Goal: Task Accomplishment & Management: Use online tool/utility

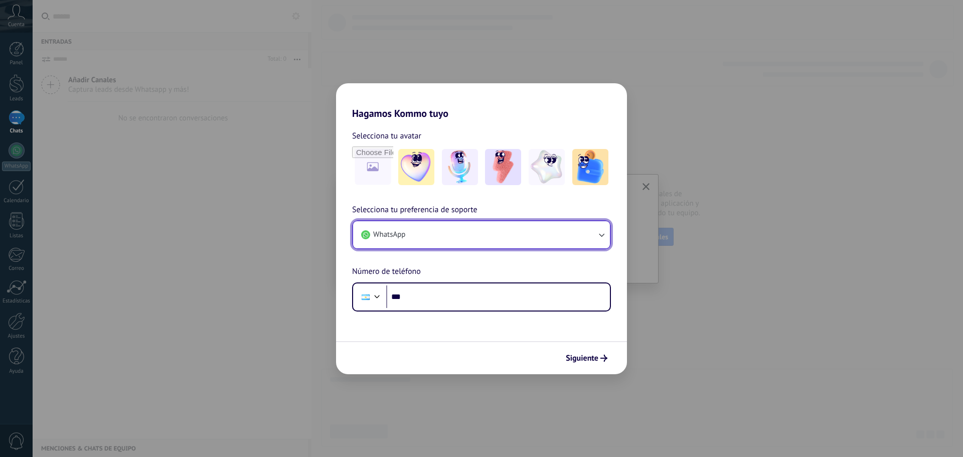
click at [434, 234] on button "WhatsApp" at bounding box center [481, 234] width 257 height 27
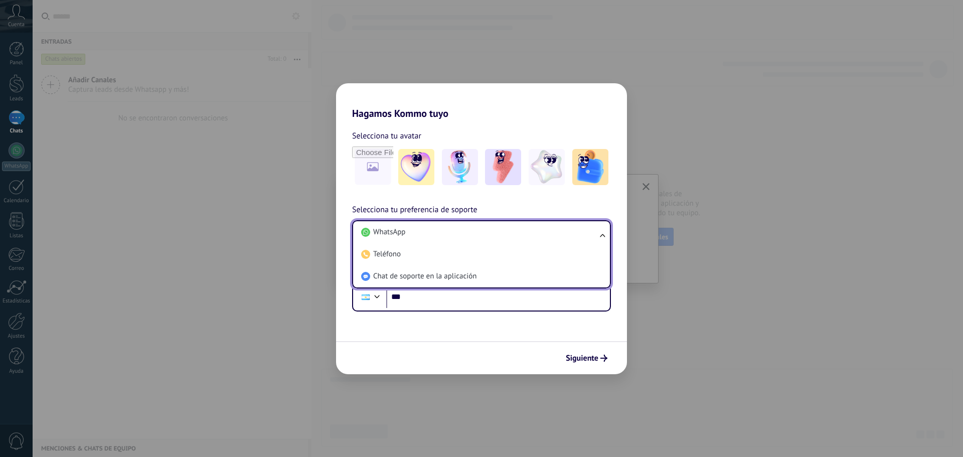
click at [448, 236] on li "WhatsApp" at bounding box center [479, 232] width 245 height 22
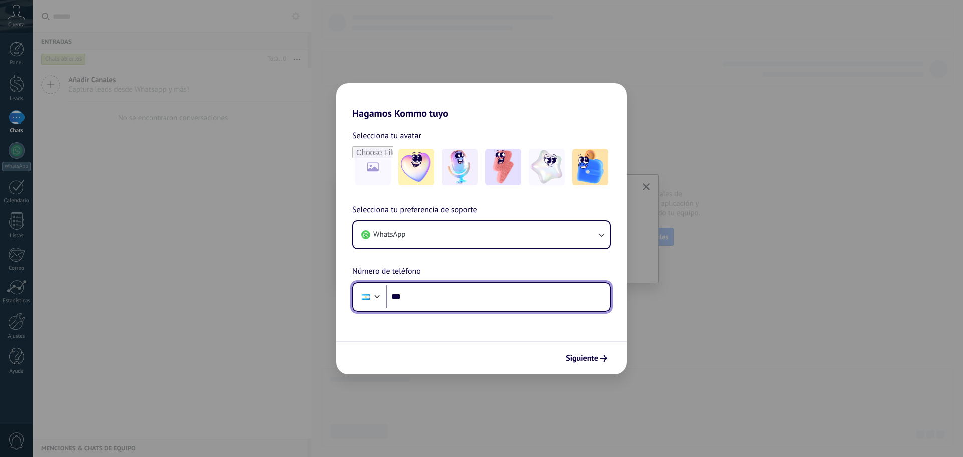
click at [423, 302] on input "***" at bounding box center [498, 296] width 224 height 23
type input "**********"
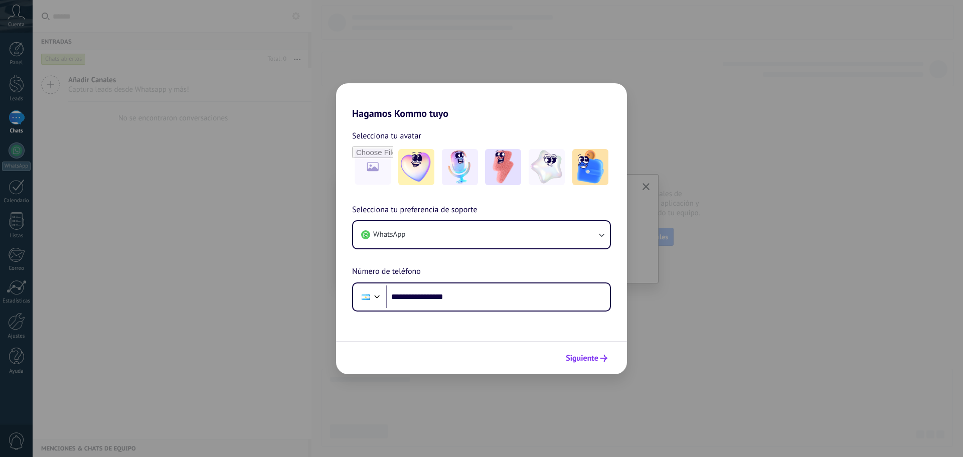
click at [578, 352] on button "Siguiente" at bounding box center [586, 357] width 51 height 17
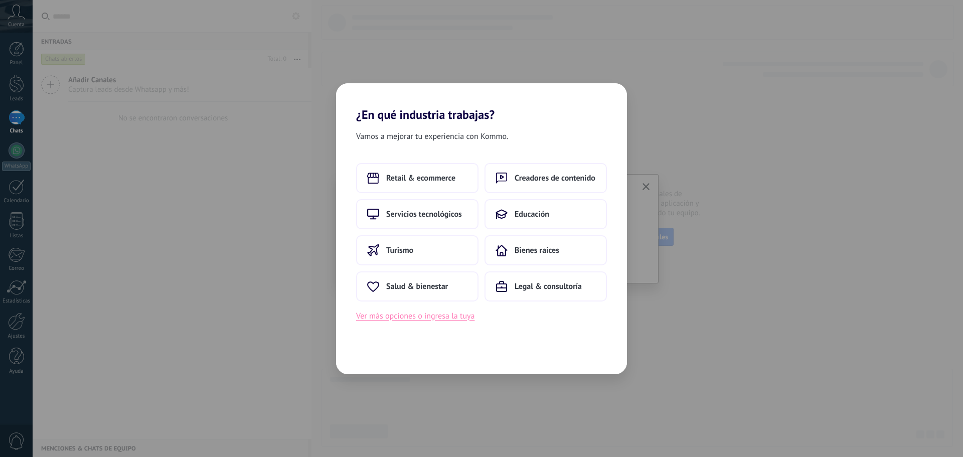
click at [432, 313] on button "Ver más opciones o ingresa la tuya" at bounding box center [415, 315] width 118 height 13
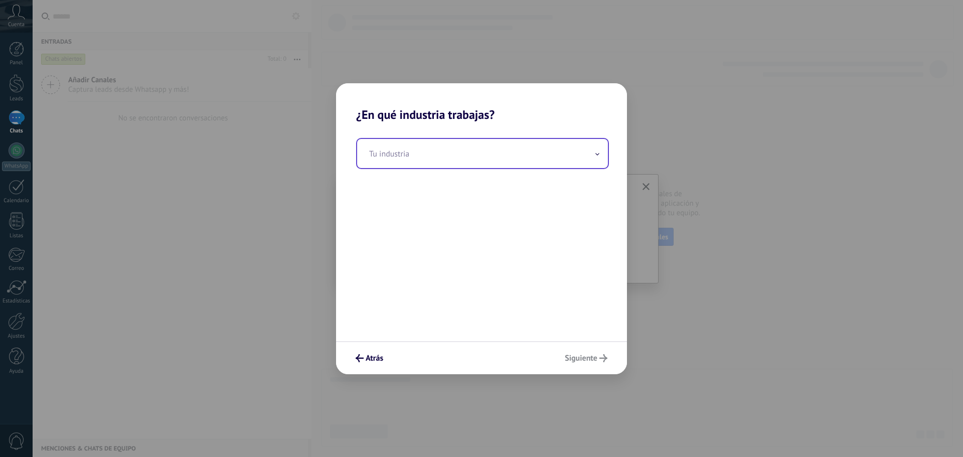
click at [434, 155] on input "text" at bounding box center [482, 153] width 251 height 29
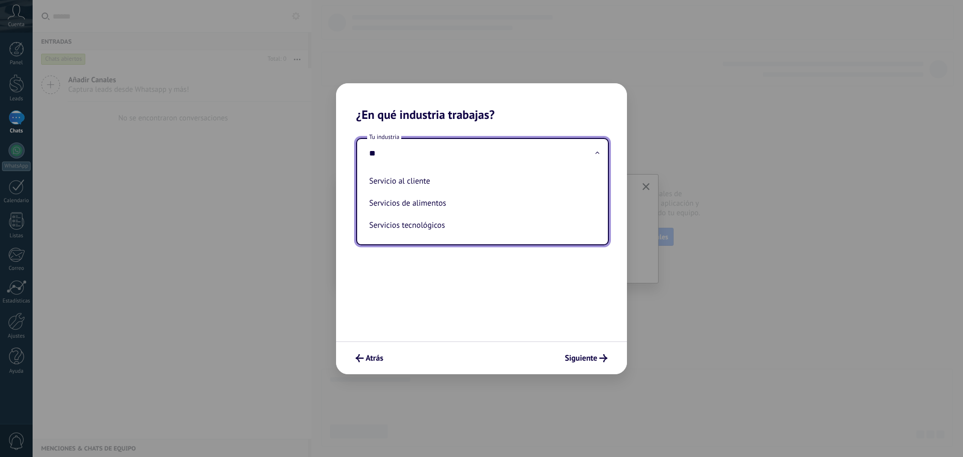
type input "*"
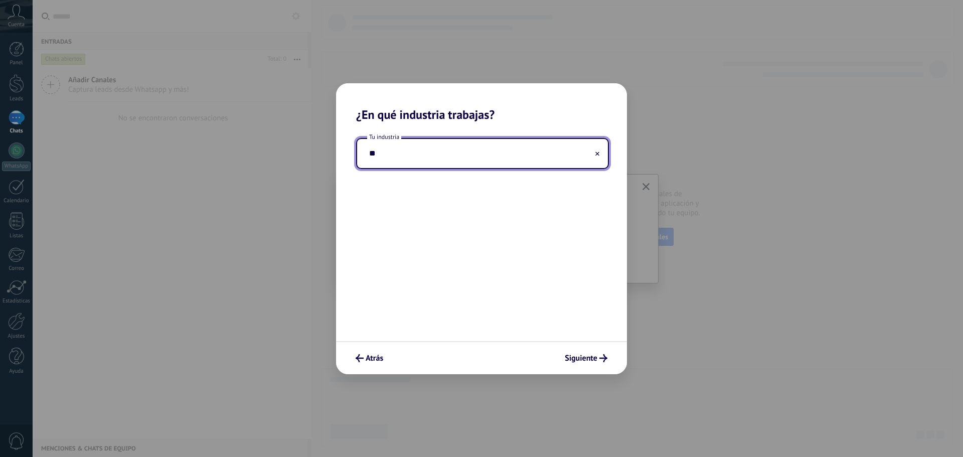
type input "*"
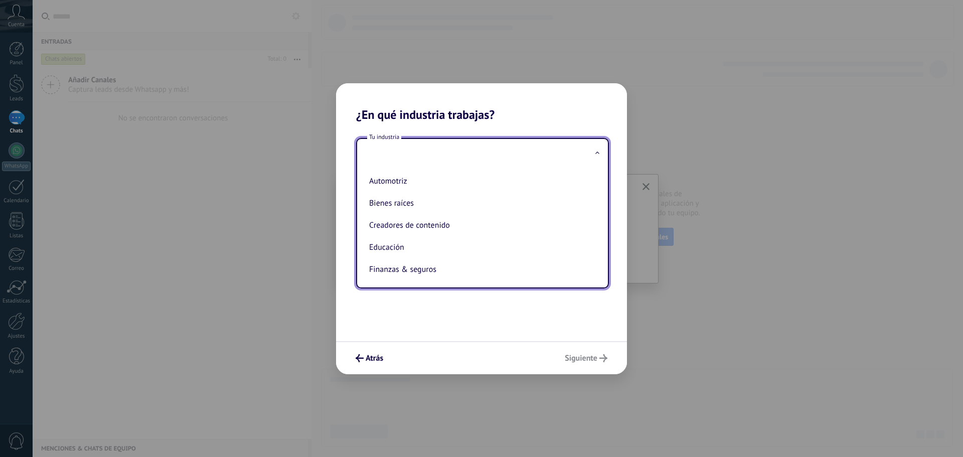
type input "*"
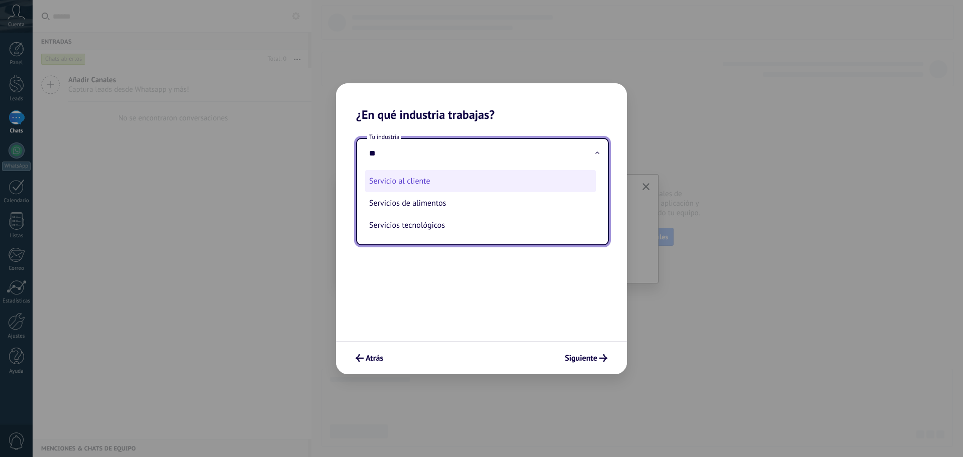
click at [476, 188] on li "Servicio al cliente" at bounding box center [480, 181] width 231 height 22
type input "**********"
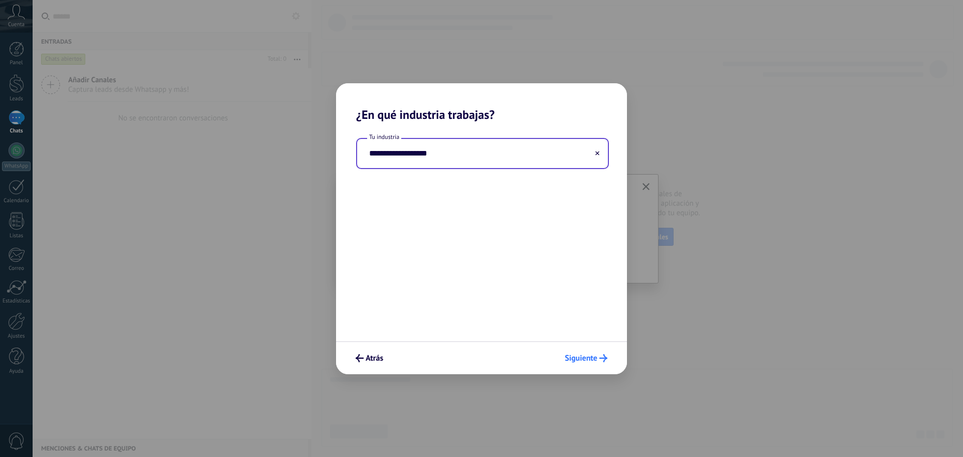
click at [584, 362] on span "Siguiente" at bounding box center [581, 357] width 33 height 7
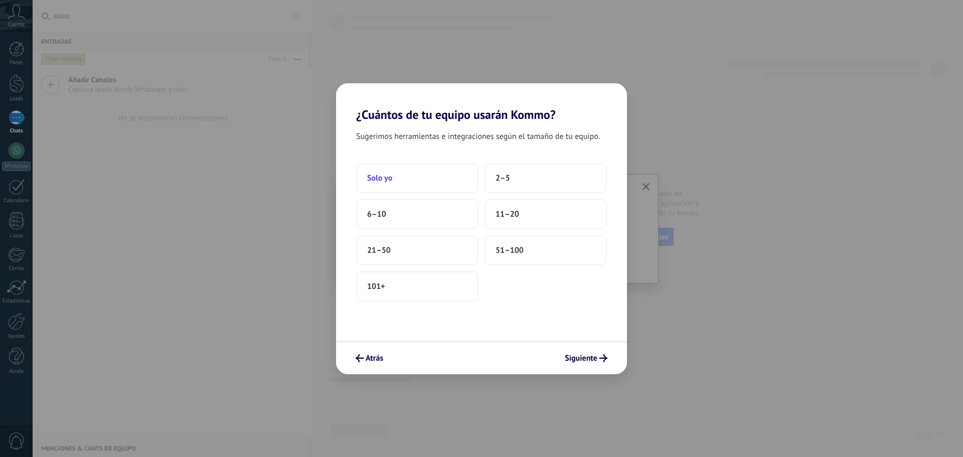
click at [420, 174] on button "Solo yo" at bounding box center [417, 178] width 122 height 30
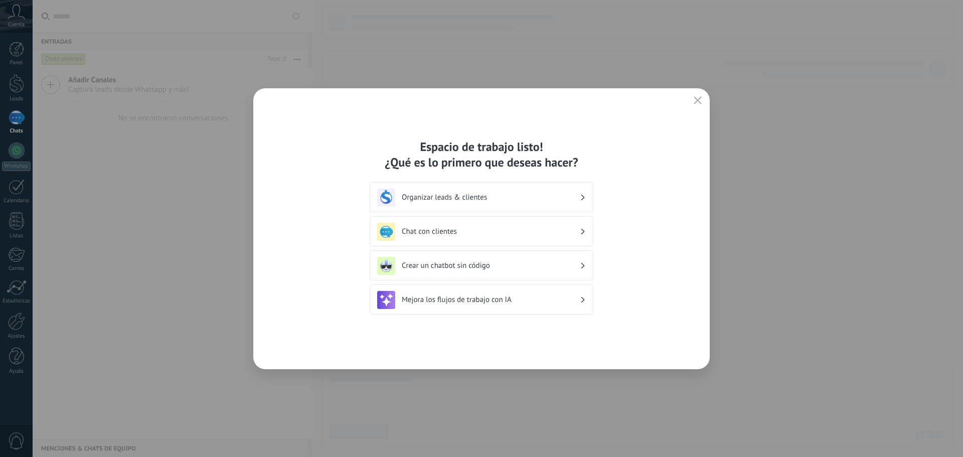
click at [488, 194] on h3 "Organizar leads & clientes" at bounding box center [491, 198] width 178 height 10
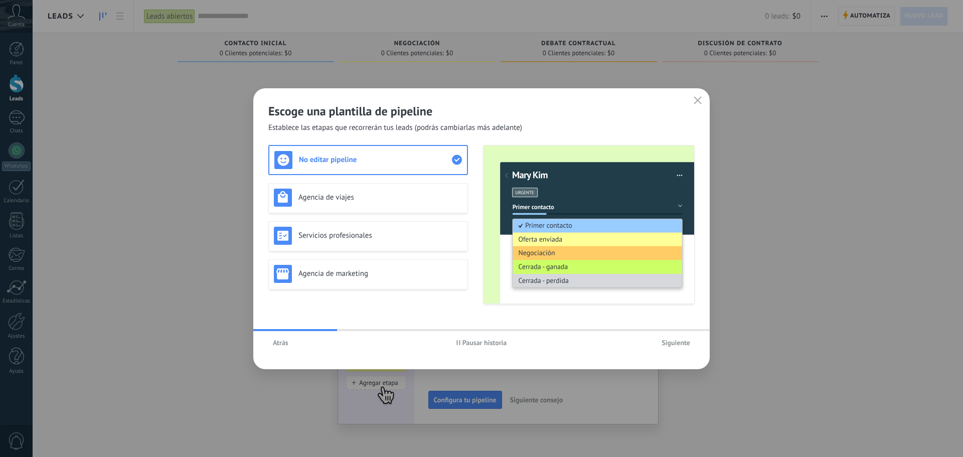
click at [294, 347] on div "Atrás" at bounding box center [339, 342] width 142 height 15
click at [283, 347] on button "Atrás" at bounding box center [280, 342] width 25 height 15
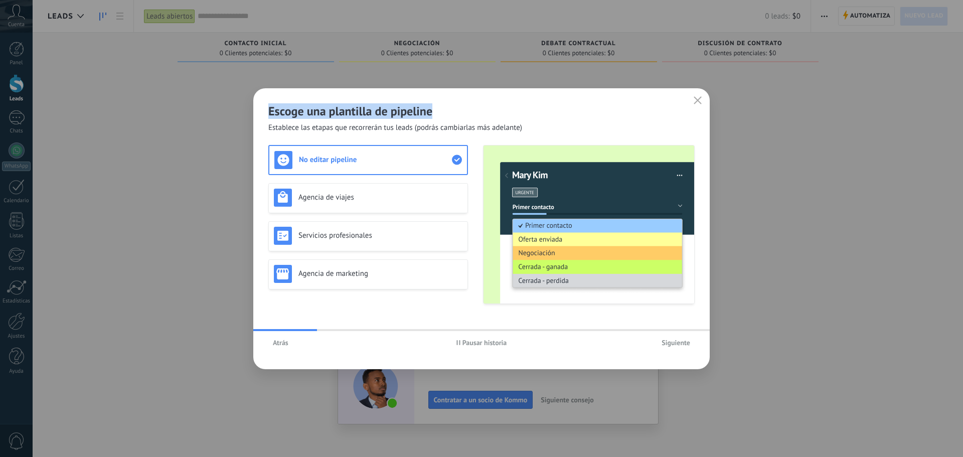
drag, startPoint x: 265, startPoint y: 110, endPoint x: 443, endPoint y: 114, distance: 177.5
click at [443, 114] on div "Escoge una plantilla de pipeline Establece las etapas que recorrerán tus leads …" at bounding box center [481, 110] width 456 height 45
copy h2 "Escoge una plantilla de pipeline"
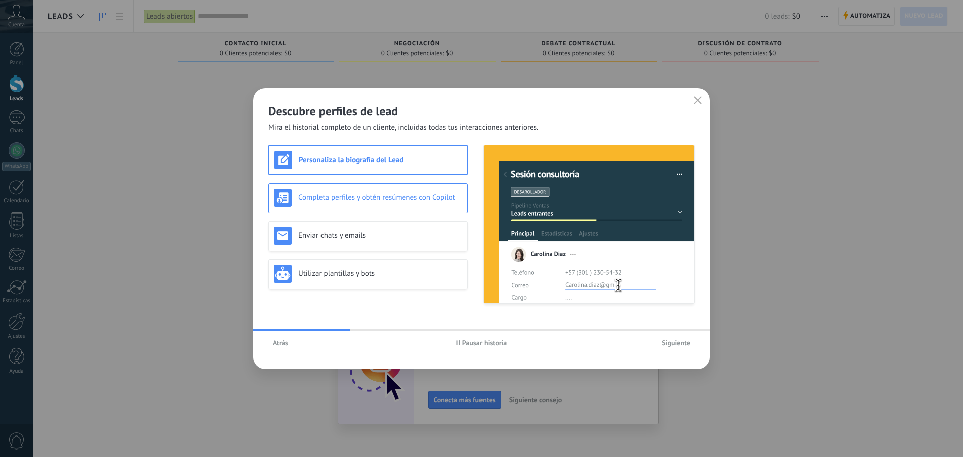
click at [386, 203] on div "Completa perfiles y obtén resúmenes con Copilot" at bounding box center [368, 198] width 189 height 18
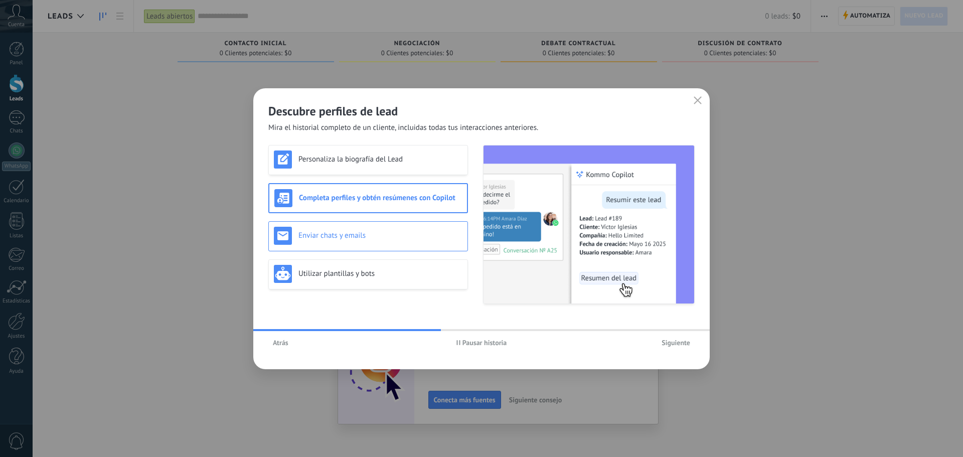
click at [343, 234] on h3 "Enviar chats y emails" at bounding box center [380, 236] width 164 height 10
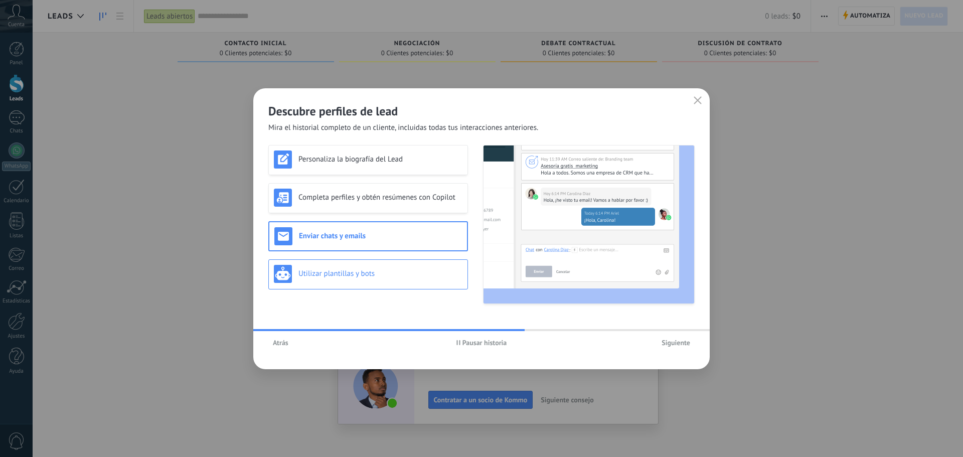
click at [386, 275] on h3 "Utilizar plantillas y bots" at bounding box center [380, 274] width 164 height 10
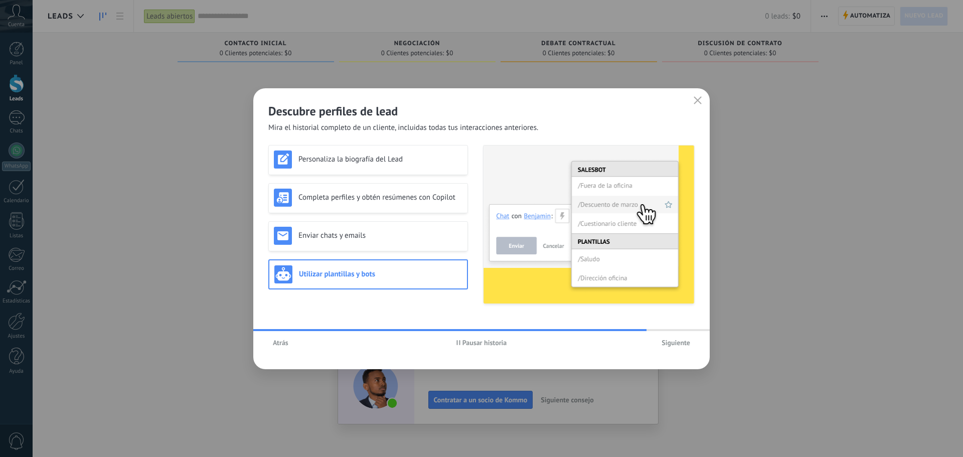
click at [388, 254] on div "Personaliza la biografía del Lead Completa perfiles y obtén resúmenes con Copil…" at bounding box center [368, 224] width 200 height 159
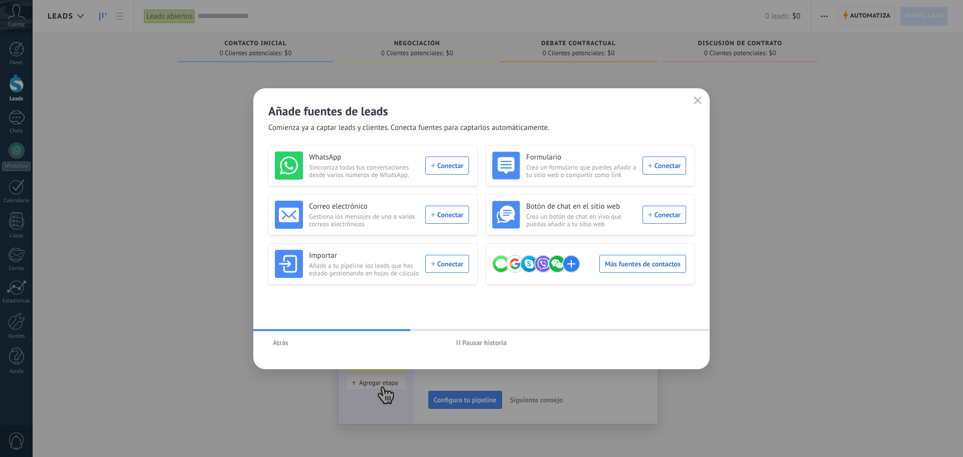
click at [280, 339] on span "Atrás" at bounding box center [281, 342] width 16 height 7
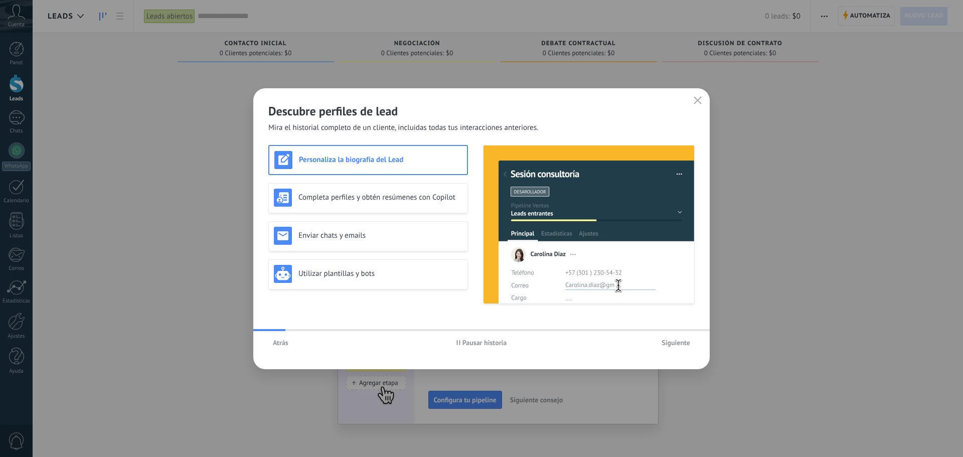
click at [278, 344] on span "Atrás" at bounding box center [281, 342] width 16 height 7
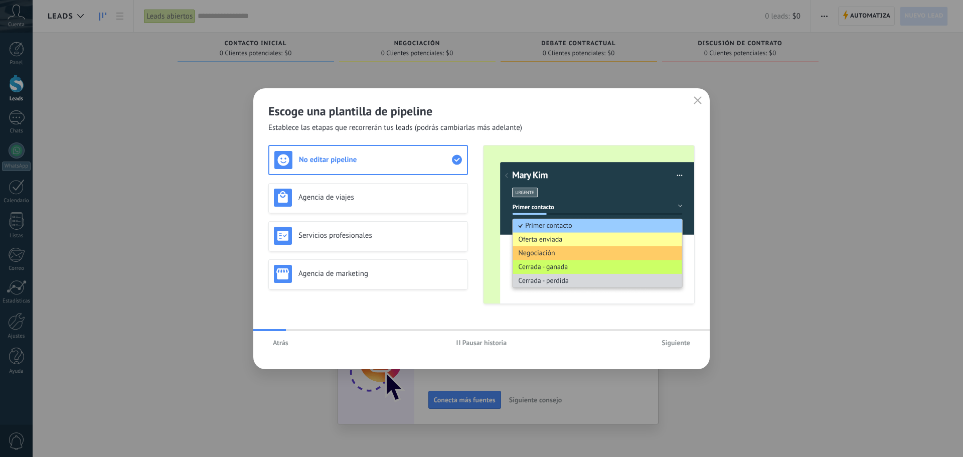
click at [280, 345] on span "Atrás" at bounding box center [281, 342] width 16 height 7
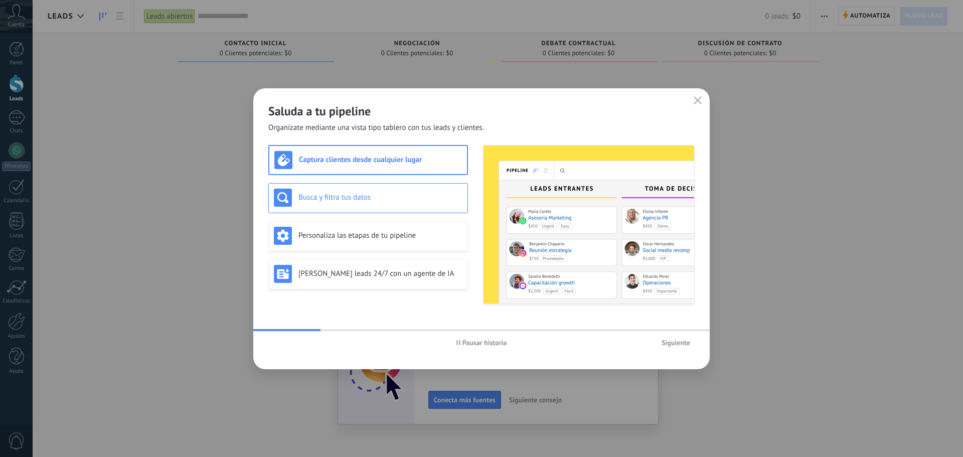
click at [345, 198] on h3 "Busca y filtra tus datos" at bounding box center [380, 198] width 164 height 10
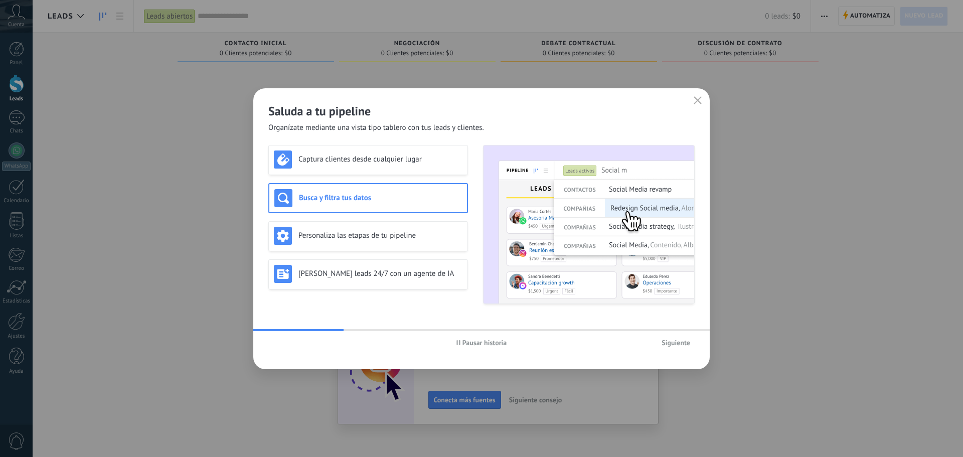
click at [470, 343] on span "Pausar historia" at bounding box center [484, 342] width 45 height 7
click at [349, 172] on div "Captura clientes desde cualquier lugar" at bounding box center [368, 160] width 200 height 30
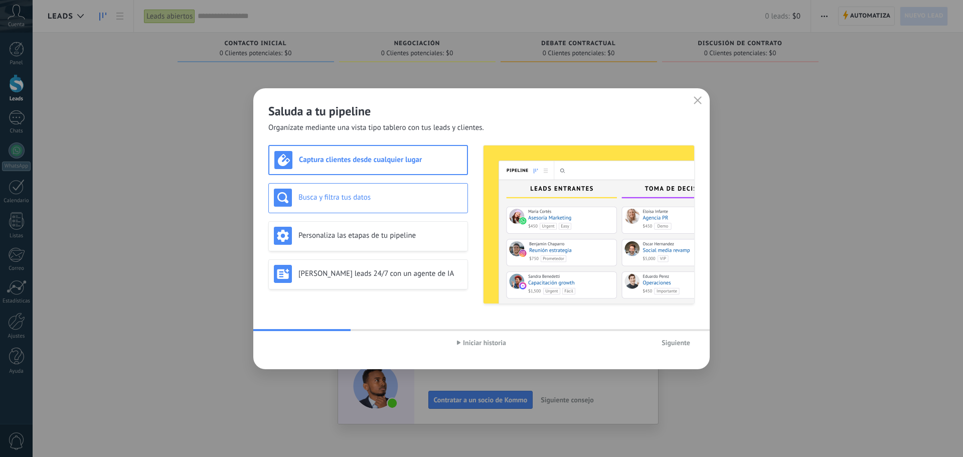
click at [343, 204] on div "Busca y filtra tus datos" at bounding box center [368, 198] width 189 height 18
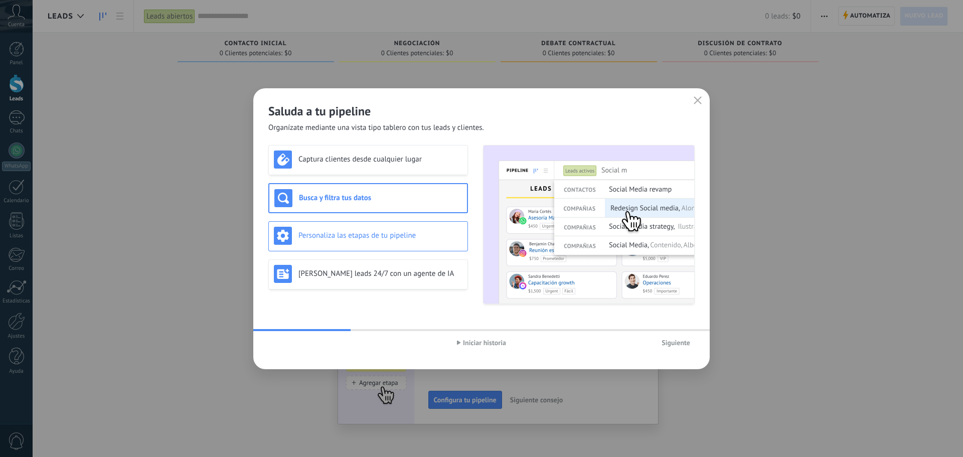
click at [321, 229] on div "Personaliza las etapas de tu pipeline" at bounding box center [368, 236] width 189 height 18
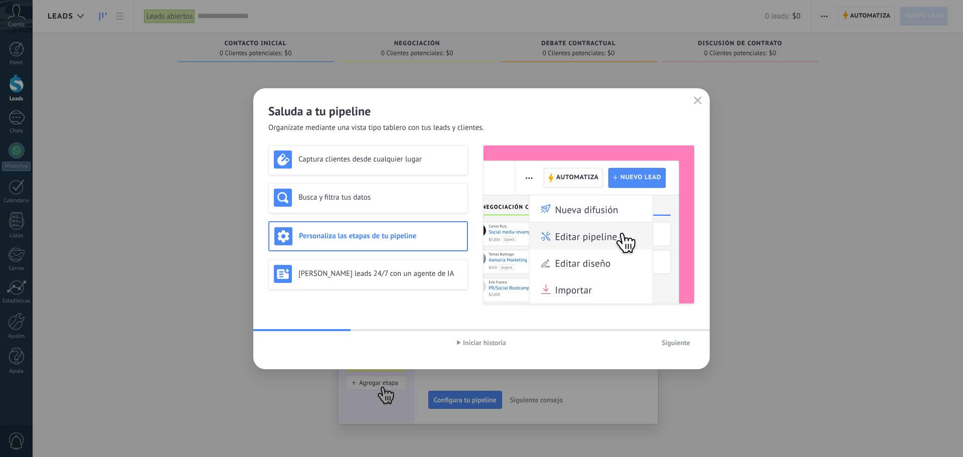
click at [581, 226] on img at bounding box center [588, 224] width 211 height 158
click at [394, 285] on div "[PERSON_NAME] leads 24/7 con un agente de IA" at bounding box center [368, 274] width 200 height 30
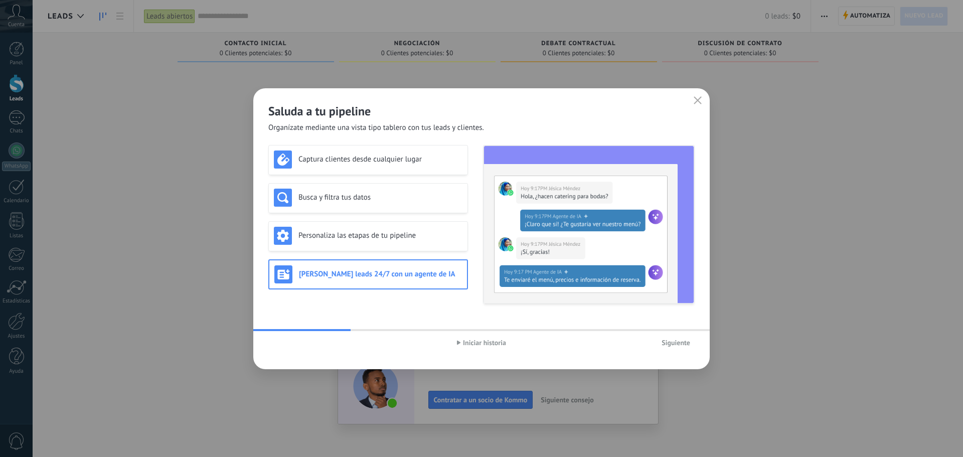
click at [672, 339] on span "Siguiente" at bounding box center [675, 342] width 29 height 7
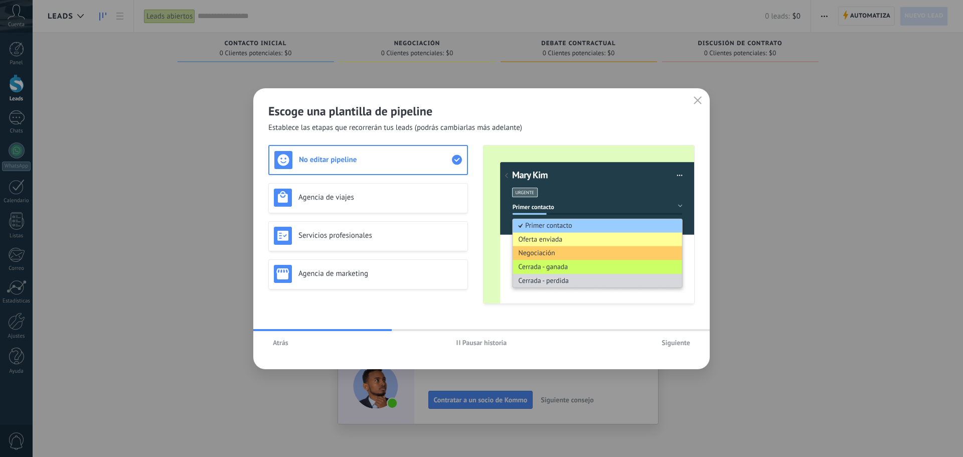
click at [492, 346] on span "Pausar historia" at bounding box center [484, 342] width 45 height 7
click at [385, 199] on h3 "Agencia de viajes" at bounding box center [380, 198] width 164 height 10
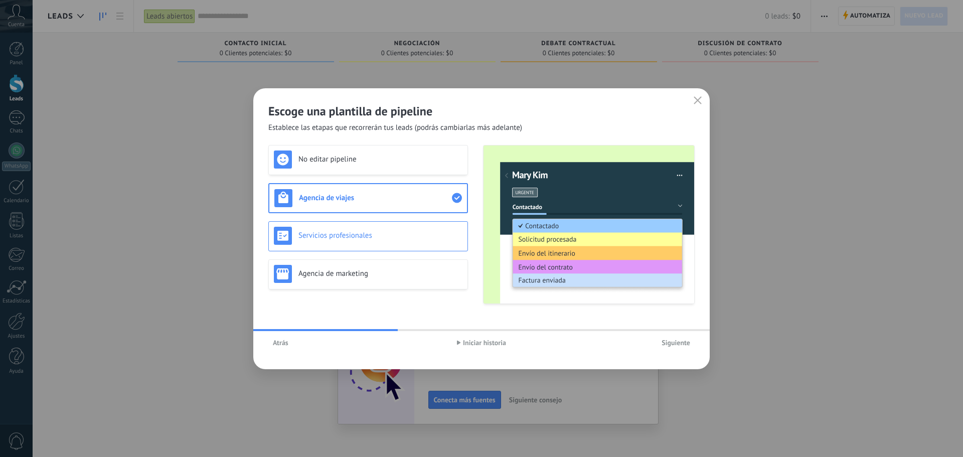
click at [389, 238] on h3 "Servicios profesionales" at bounding box center [380, 236] width 164 height 10
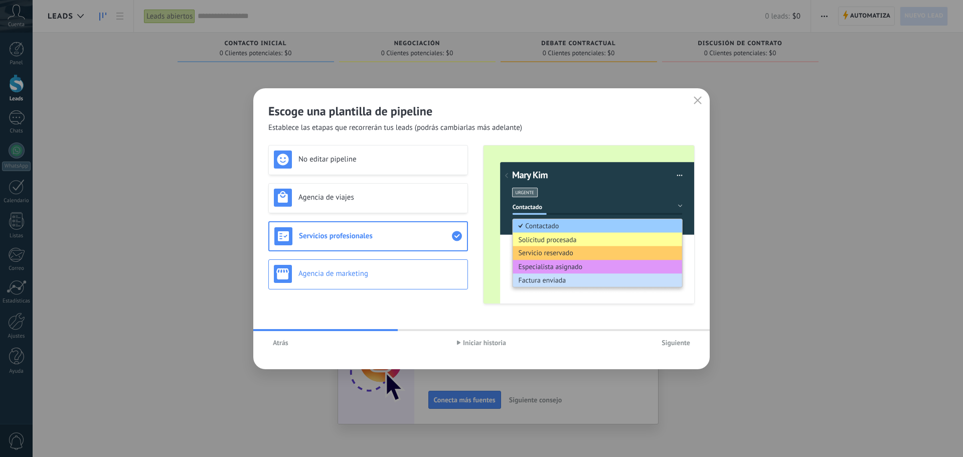
click at [405, 282] on div "Agencia de marketing" at bounding box center [368, 274] width 189 height 18
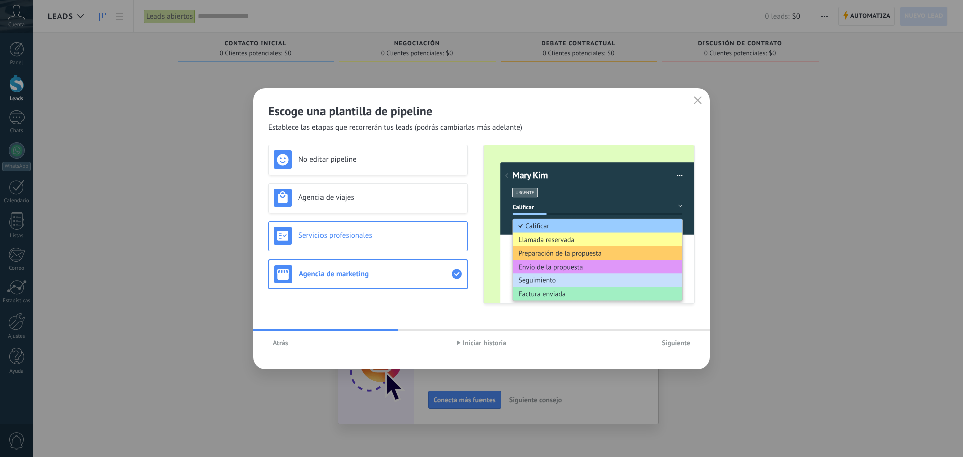
click at [402, 242] on div "Servicios profesionales" at bounding box center [368, 236] width 189 height 18
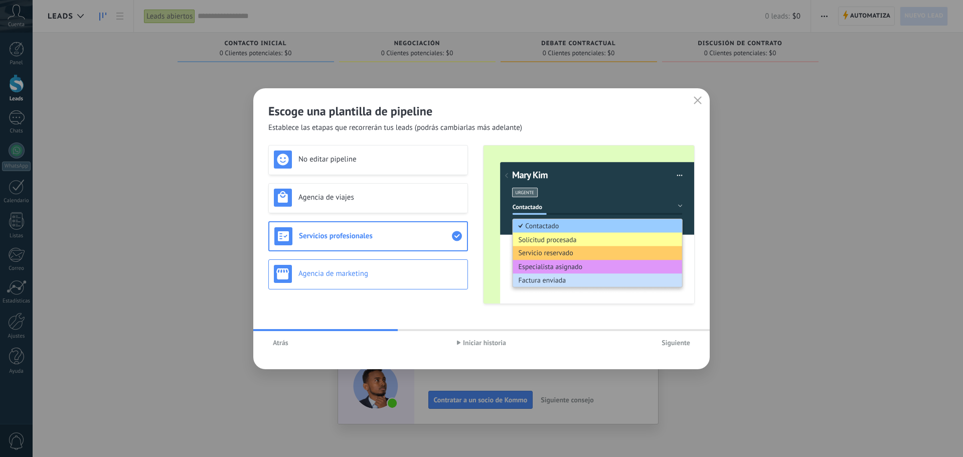
click at [397, 276] on h3 "Agencia de marketing" at bounding box center [380, 274] width 164 height 10
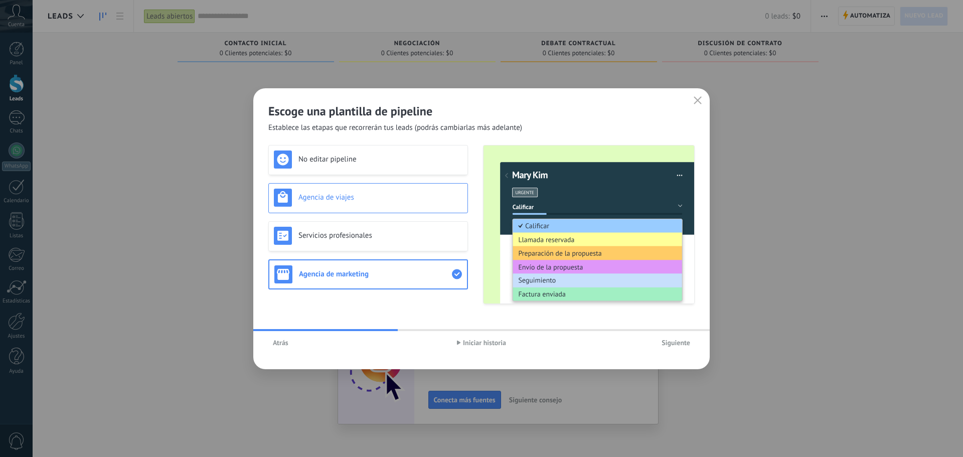
click at [370, 192] on div "Agencia de viajes" at bounding box center [368, 198] width 189 height 18
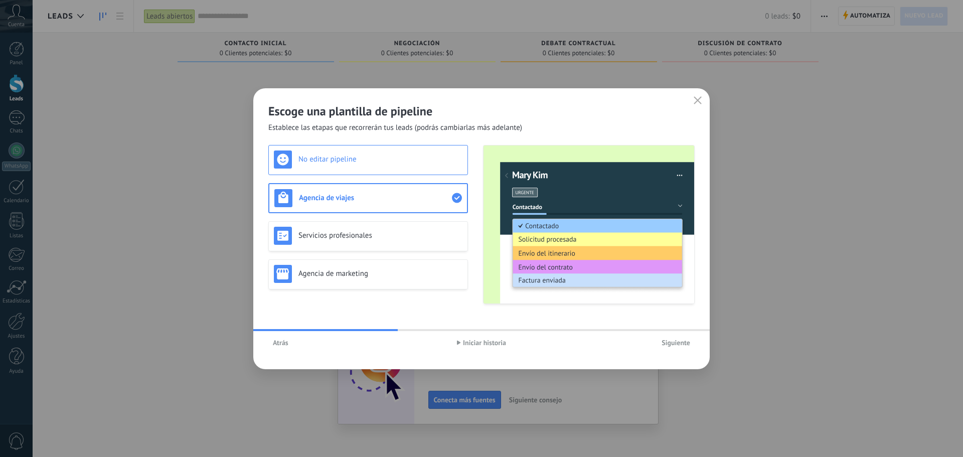
click at [375, 149] on div "No editar pipeline" at bounding box center [368, 160] width 200 height 30
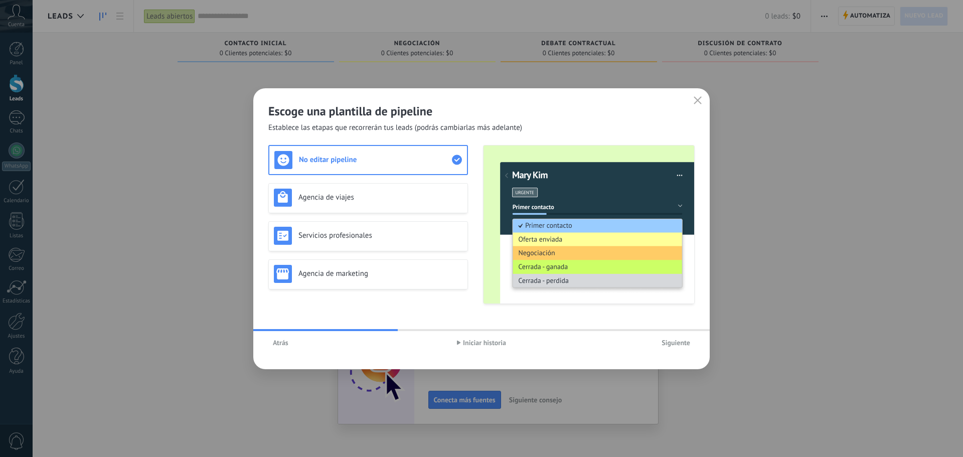
click at [670, 340] on span "Siguiente" at bounding box center [675, 342] width 29 height 7
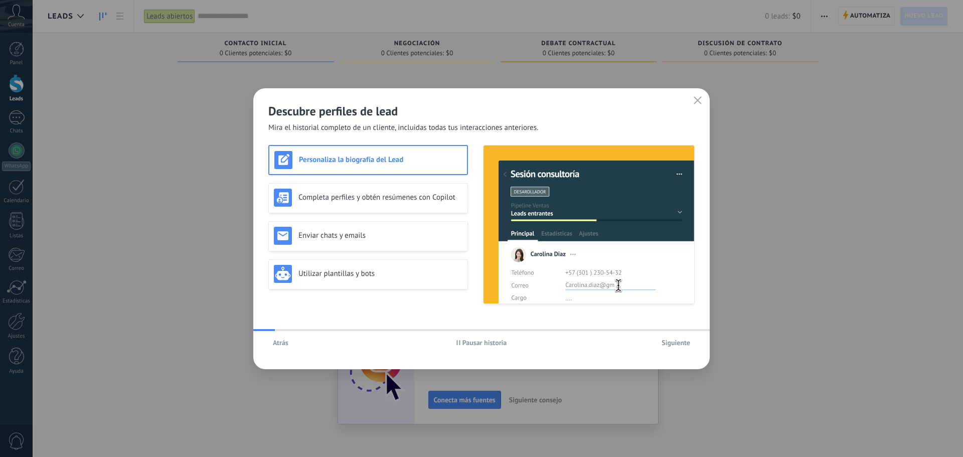
click at [286, 351] on div "Atrás Pausar historia Siguiente" at bounding box center [481, 342] width 456 height 23
click at [284, 350] on div "Atrás Pausar historia Siguiente" at bounding box center [481, 342] width 456 height 23
click at [277, 344] on span "Atrás" at bounding box center [281, 342] width 16 height 7
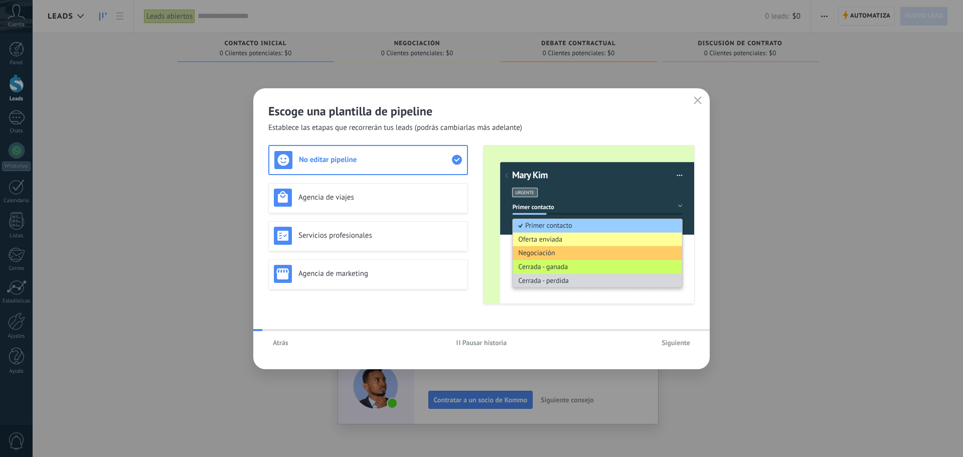
click at [280, 339] on span "Atrás" at bounding box center [281, 342] width 16 height 7
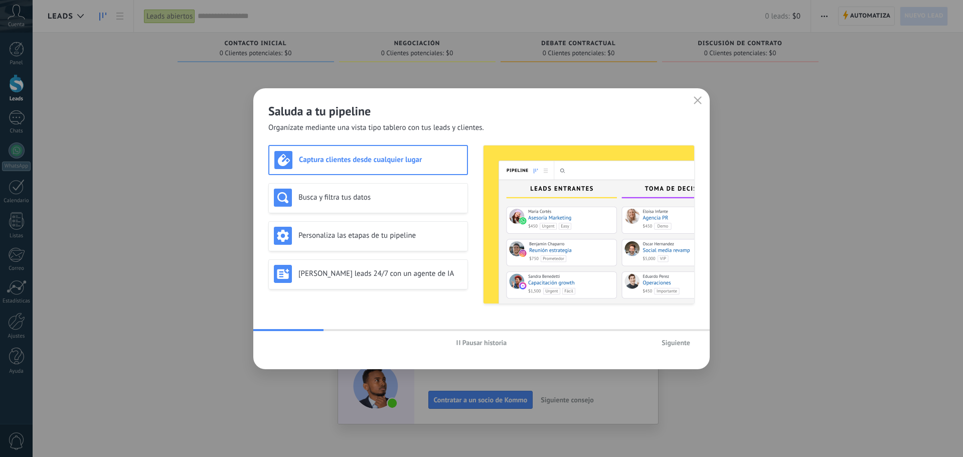
click at [686, 341] on span "Siguiente" at bounding box center [675, 342] width 29 height 7
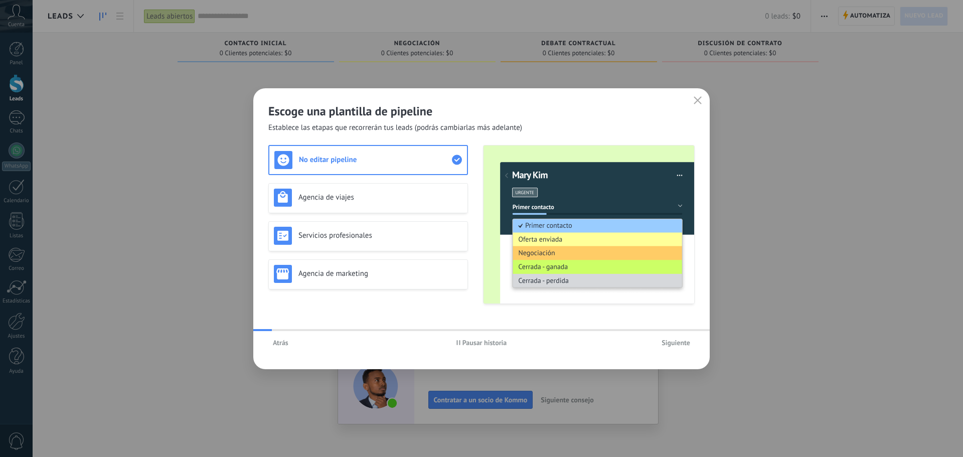
click at [678, 339] on span "Siguiente" at bounding box center [675, 342] width 29 height 7
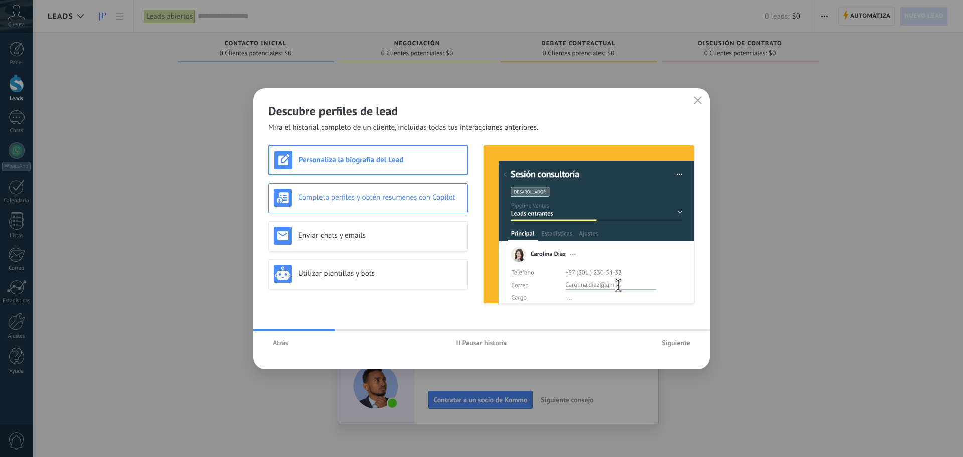
click at [383, 199] on h3 "Completa perfiles y obtén resúmenes con Copilot" at bounding box center [380, 198] width 164 height 10
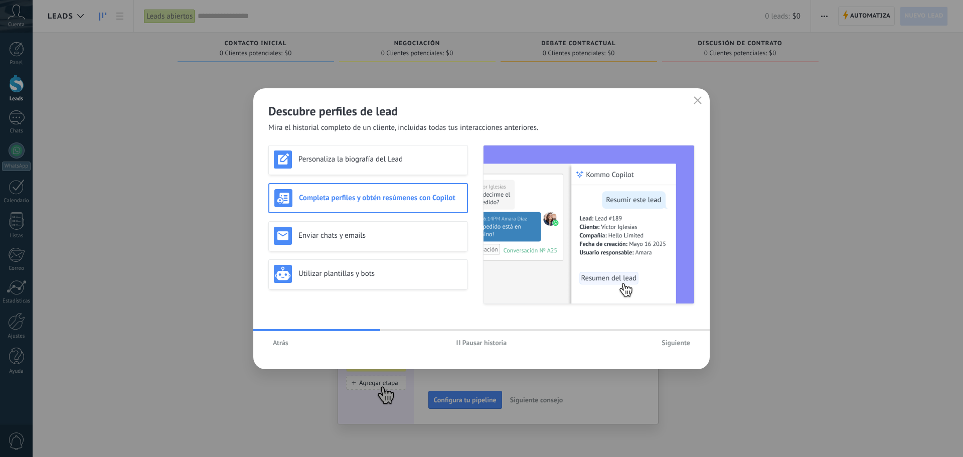
click at [478, 346] on span "Pausar historia" at bounding box center [484, 342] width 45 height 7
click at [381, 234] on h3 "Enviar chats y emails" at bounding box center [380, 236] width 164 height 10
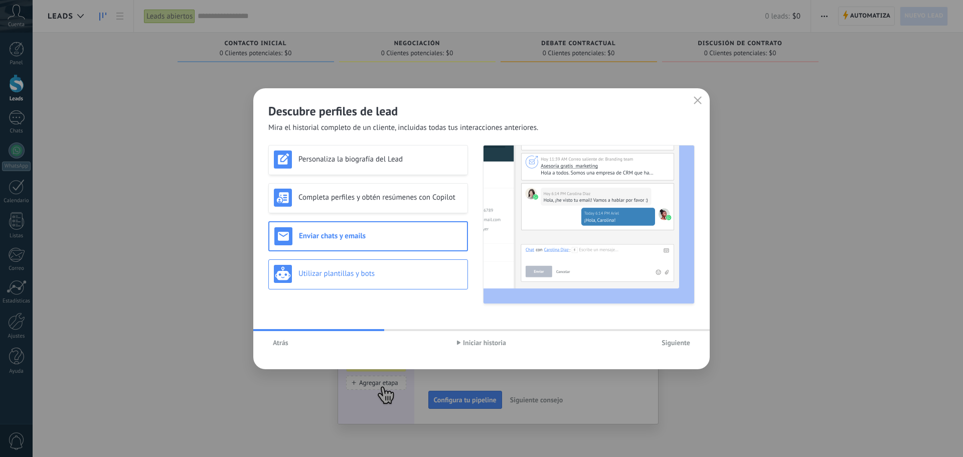
click at [393, 274] on h3 "Utilizar plantillas y bots" at bounding box center [380, 274] width 164 height 10
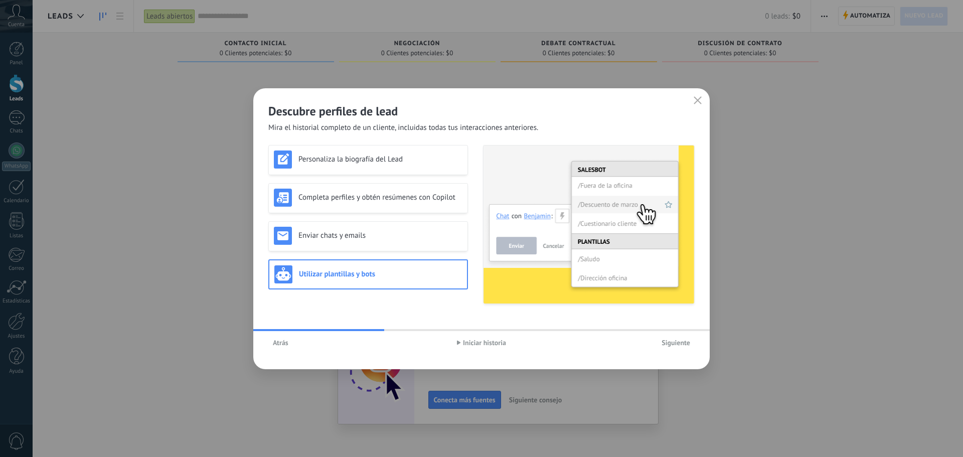
click at [669, 346] on span "Siguiente" at bounding box center [675, 342] width 29 height 7
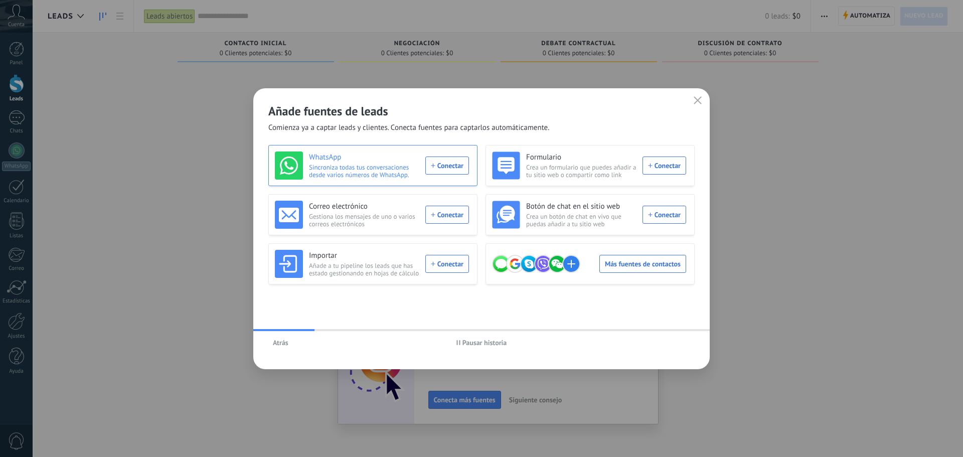
click at [443, 163] on div "WhatsApp Sincroniza todas tus conversaciones desde varios números de WhatsApp. …" at bounding box center [372, 165] width 194 height 28
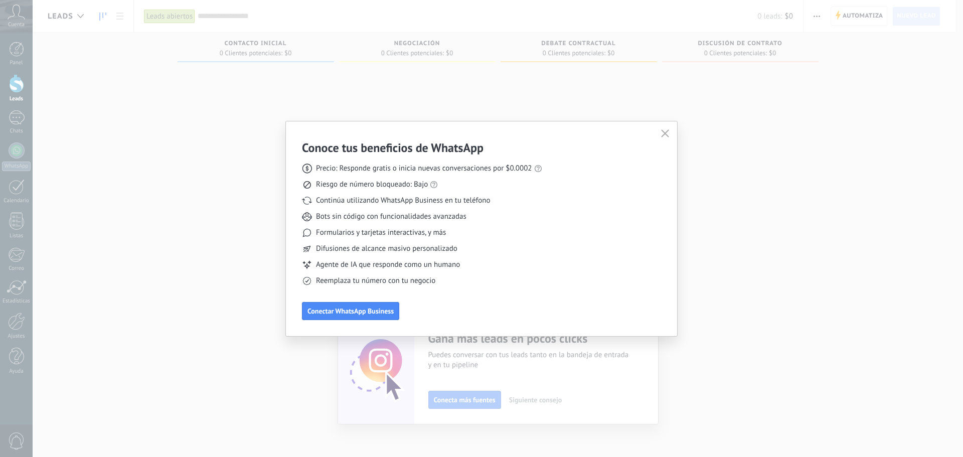
click at [387, 141] on h3 "Conoce tus beneficios de WhatsApp" at bounding box center [393, 148] width 182 height 16
click at [365, 150] on h3 "Conoce tus beneficios de WhatsApp" at bounding box center [393, 148] width 182 height 16
click at [392, 143] on h3 "Conoce tus beneficios de WhatsApp" at bounding box center [393, 148] width 182 height 16
click at [366, 185] on span "Riesgo de número bloqueado: Bajo" at bounding box center [372, 185] width 112 height 10
click at [350, 202] on span "Continúa utilizando WhatsApp Business en tu teléfono" at bounding box center [403, 201] width 174 height 10
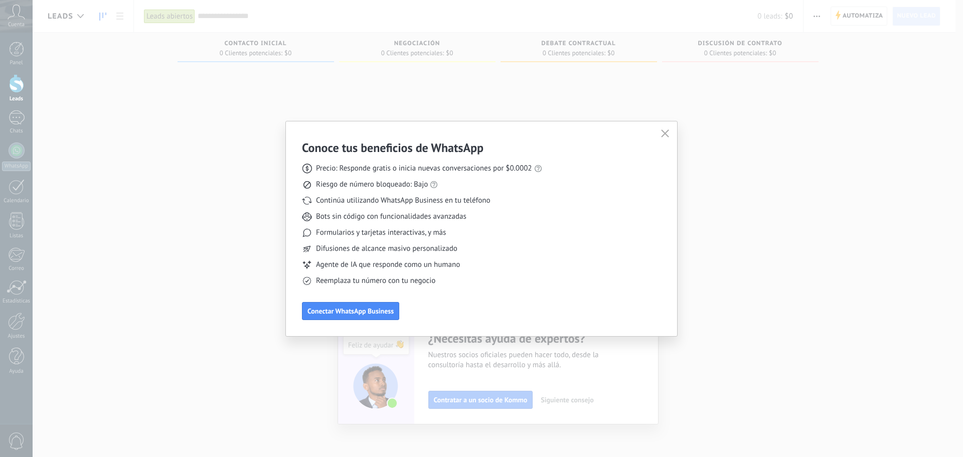
click at [350, 218] on span "Bots sin código con funcionalidades avanzadas" at bounding box center [391, 217] width 150 height 10
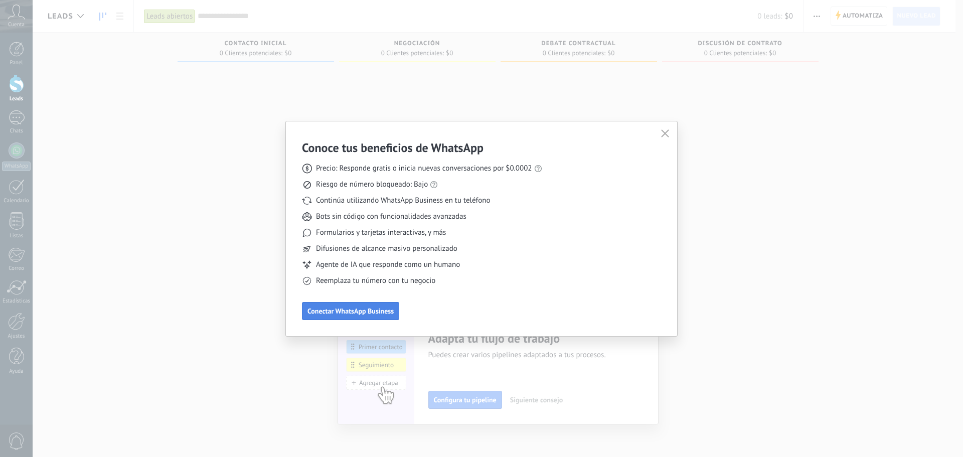
click at [351, 312] on span "Conectar WhatsApp Business" at bounding box center [350, 310] width 86 height 7
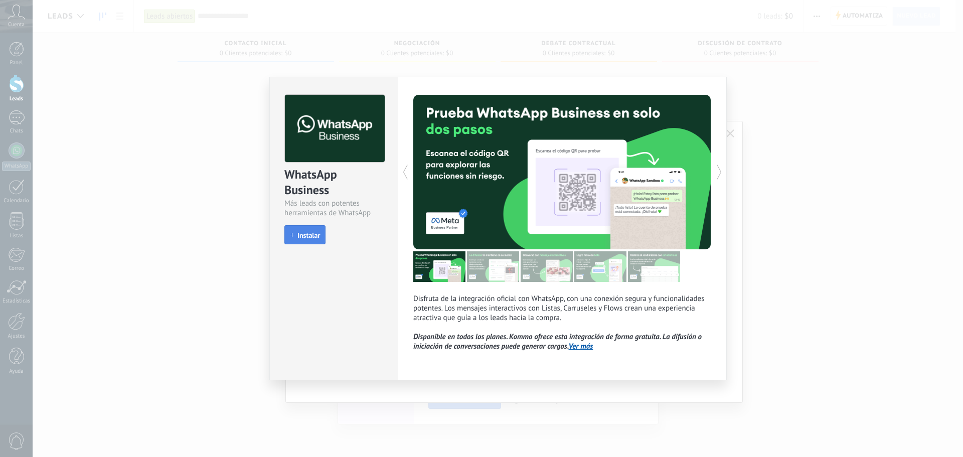
click at [310, 235] on span "Instalar" at bounding box center [308, 235] width 23 height 7
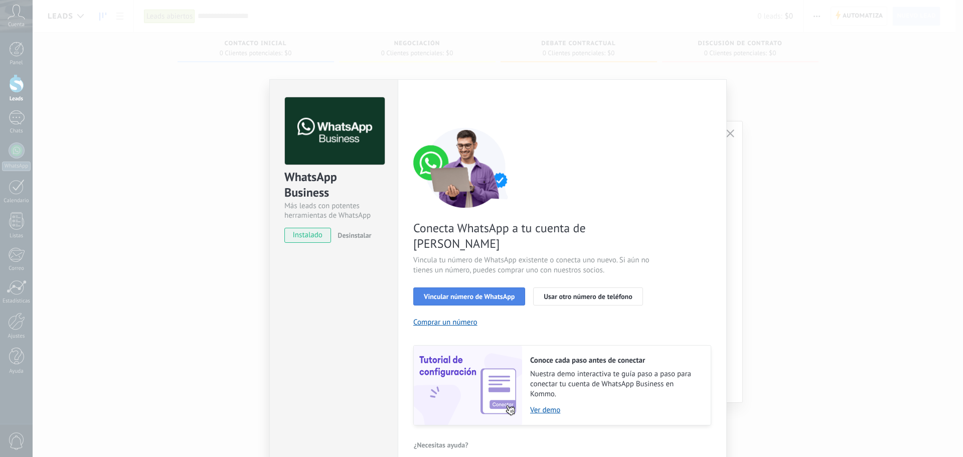
click at [484, 293] on span "Vincular número de WhatsApp" at bounding box center [469, 296] width 91 height 7
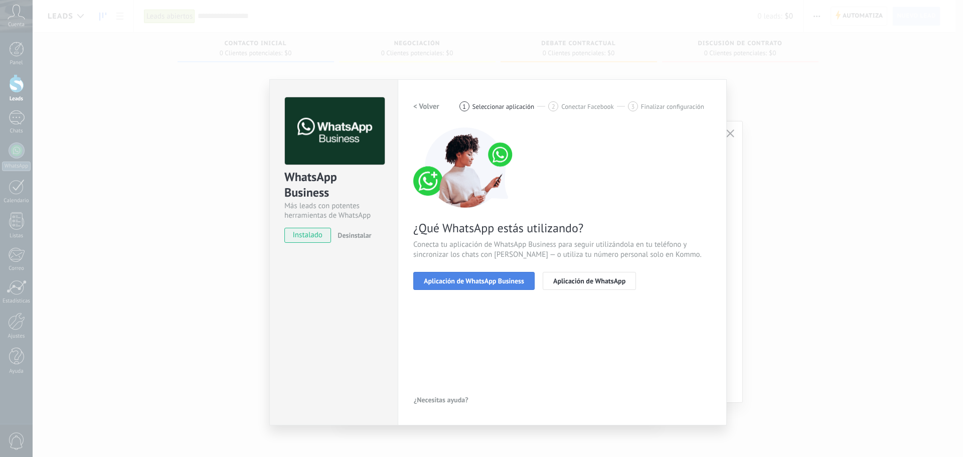
click at [485, 285] on button "Aplicación de WhatsApp Business" at bounding box center [473, 281] width 121 height 18
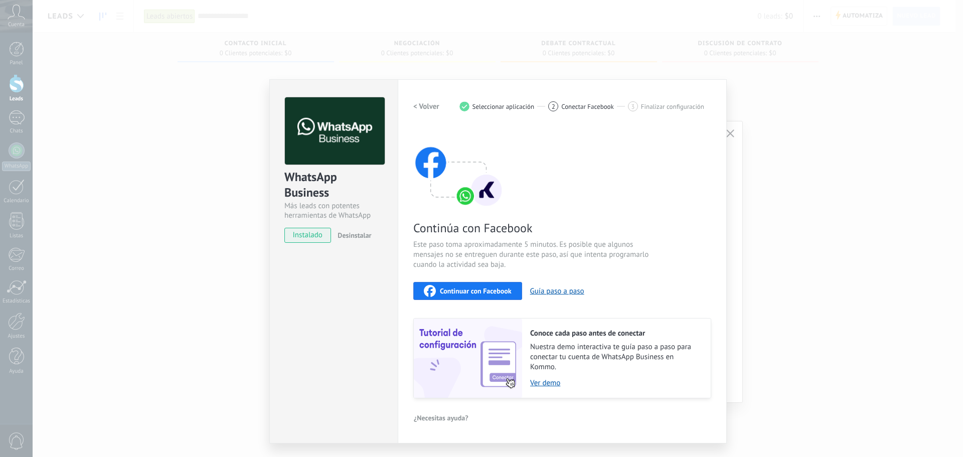
drag, startPoint x: 303, startPoint y: 235, endPoint x: 309, endPoint y: 235, distance: 6.0
click at [306, 235] on span "instalado" at bounding box center [308, 235] width 46 height 15
click at [472, 110] on span "Seleccionar aplicación" at bounding box center [503, 107] width 62 height 8
click at [419, 112] on button "< Volver" at bounding box center [426, 106] width 26 height 18
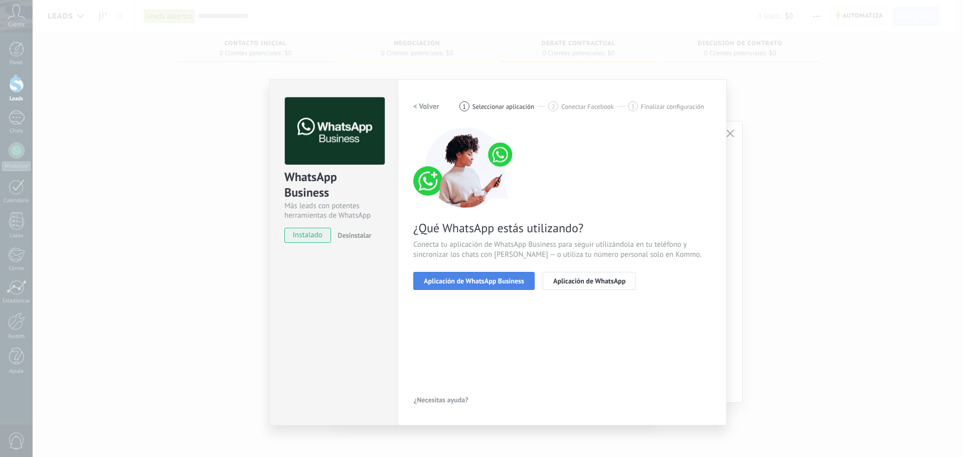
click at [498, 282] on span "Aplicación de WhatsApp Business" at bounding box center [474, 280] width 100 height 7
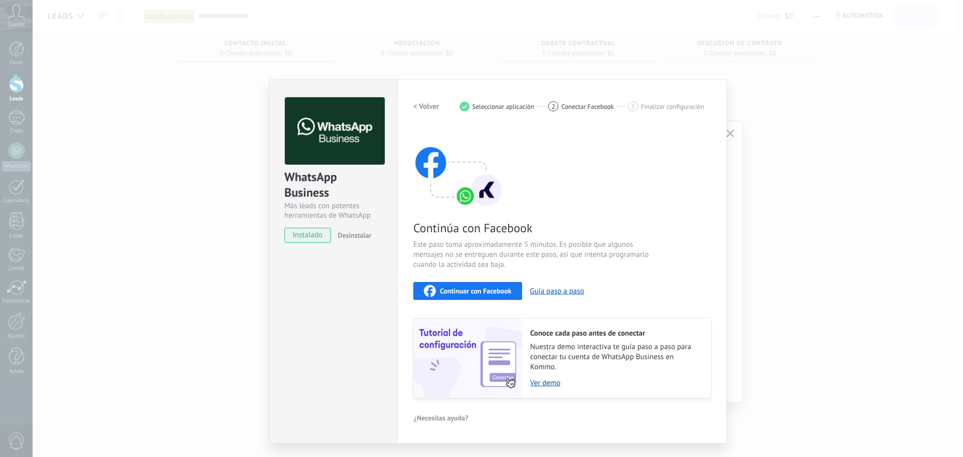
click at [488, 289] on span "Continuar con Facebook" at bounding box center [476, 290] width 72 height 7
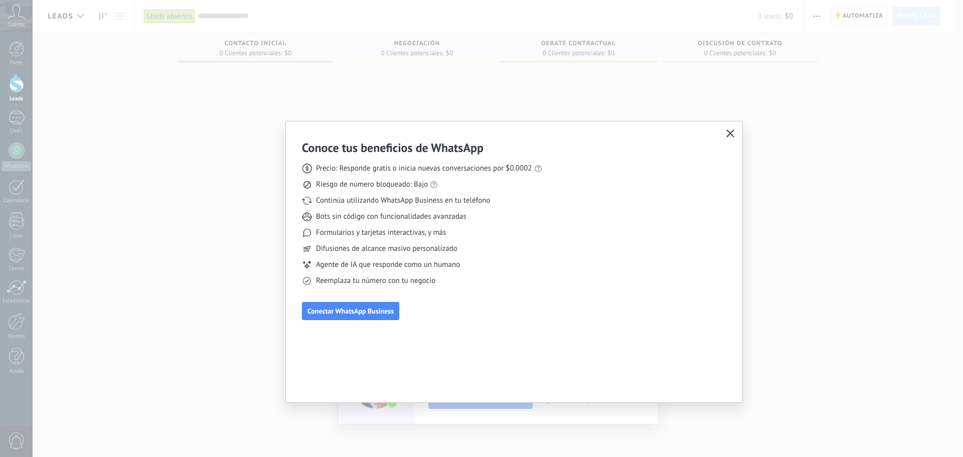
click at [731, 133] on use "button" at bounding box center [731, 133] width 8 height 8
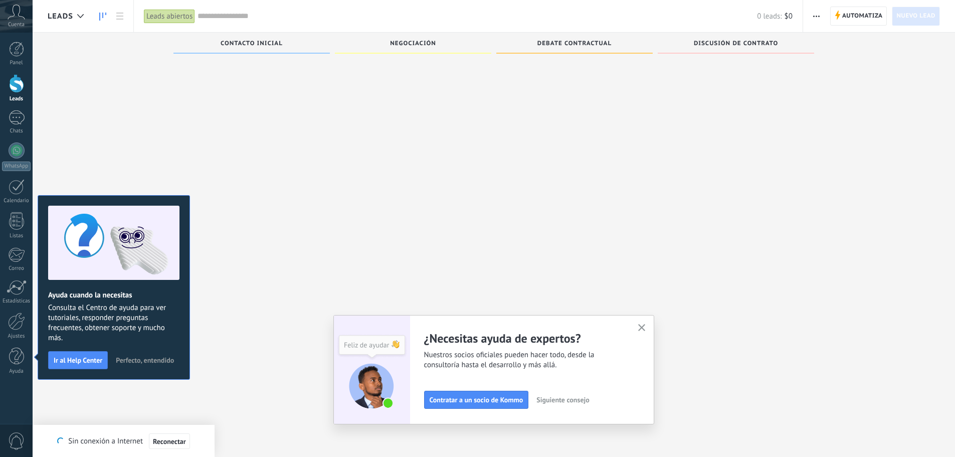
scroll to position [17, 0]
click at [651, 326] on div "Adapta tu flujo de trabajo Puedes crear varios pipelines adaptados a tus proces…" at bounding box center [493, 369] width 321 height 109
click at [641, 325] on button "button" at bounding box center [642, 328] width 13 height 14
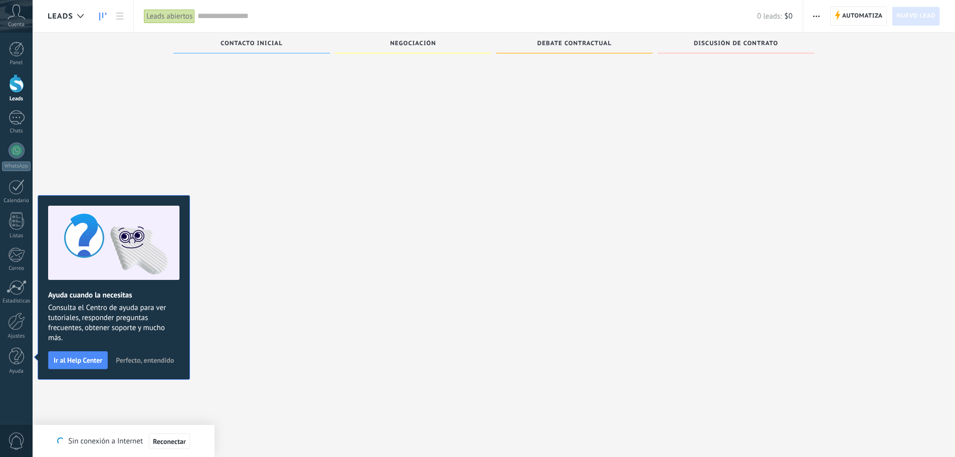
click at [307, 161] on div at bounding box center [251, 213] width 156 height 326
click at [141, 363] on span "Perfecto, entendido" at bounding box center [145, 360] width 58 height 7
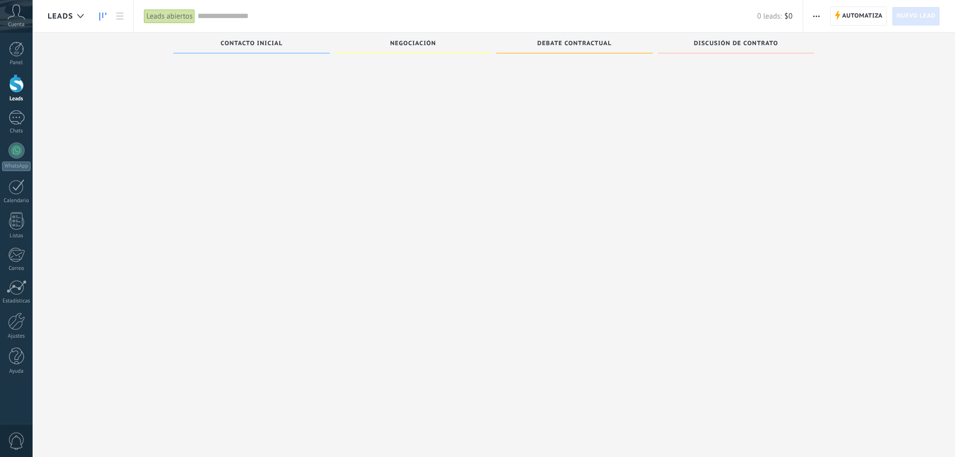
click at [272, 292] on div at bounding box center [251, 213] width 156 height 326
click at [14, 156] on div at bounding box center [17, 150] width 16 height 16
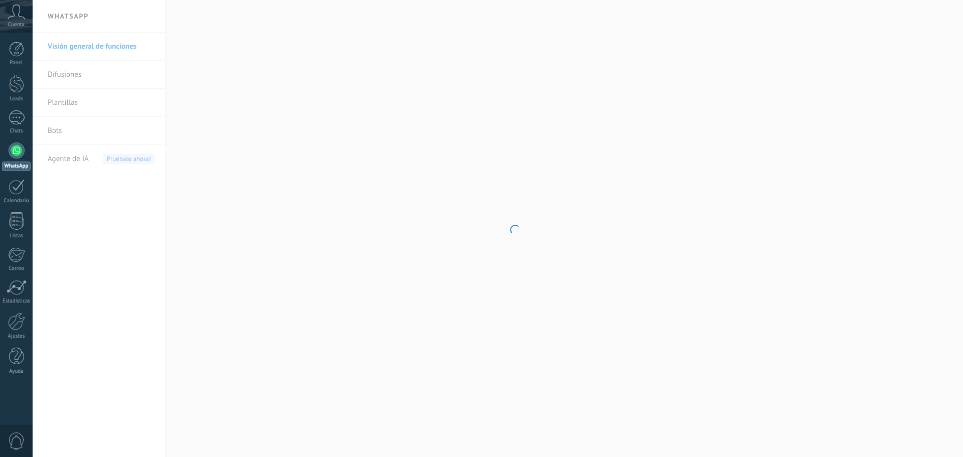
click at [131, 254] on body ".abecls-1,.abecls-2{fill-rule:evenodd}.abecls-2{fill:#fff} .abhcls-1{fill:none}…" at bounding box center [481, 228] width 963 height 457
